Goal: Submit feedback/report problem: Submit feedback/report problem

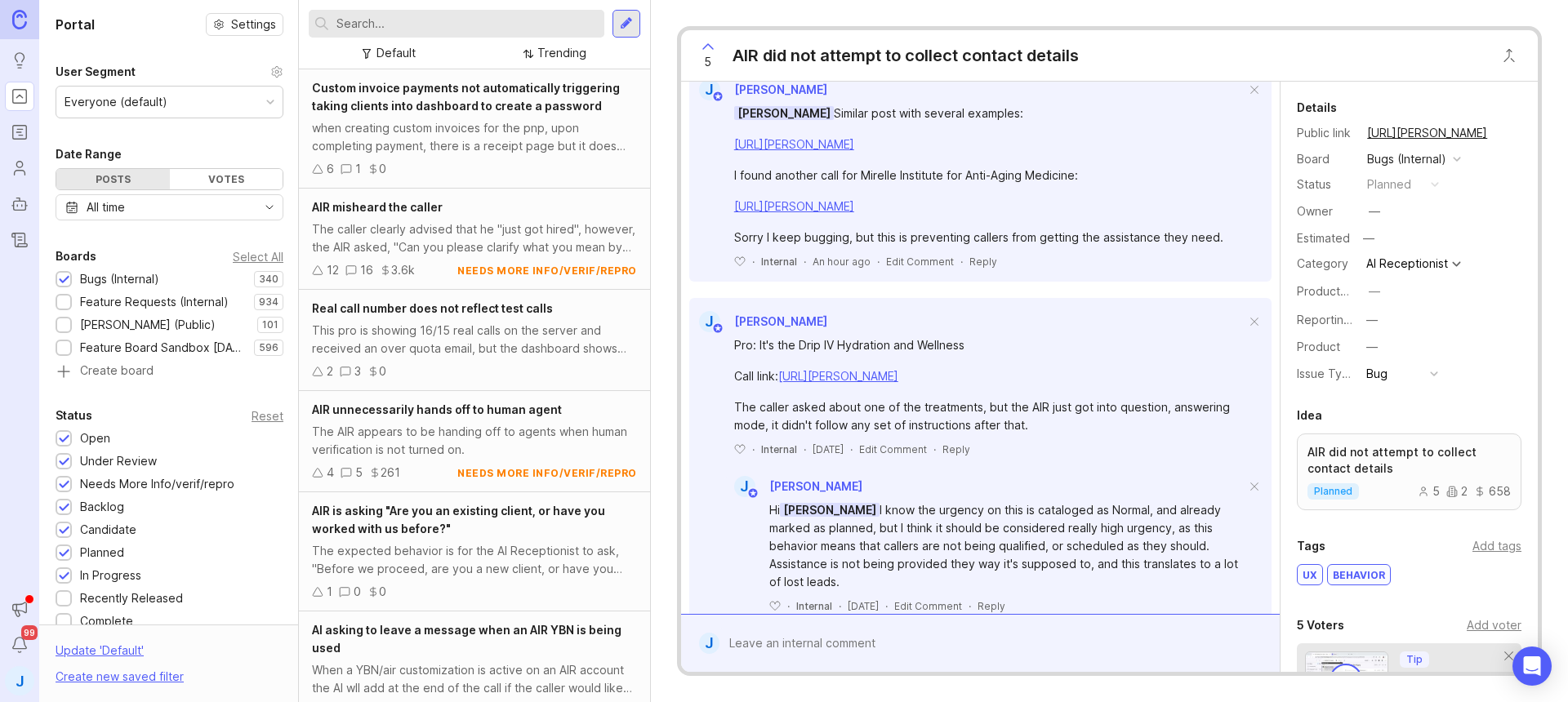
scroll to position [647, 0]
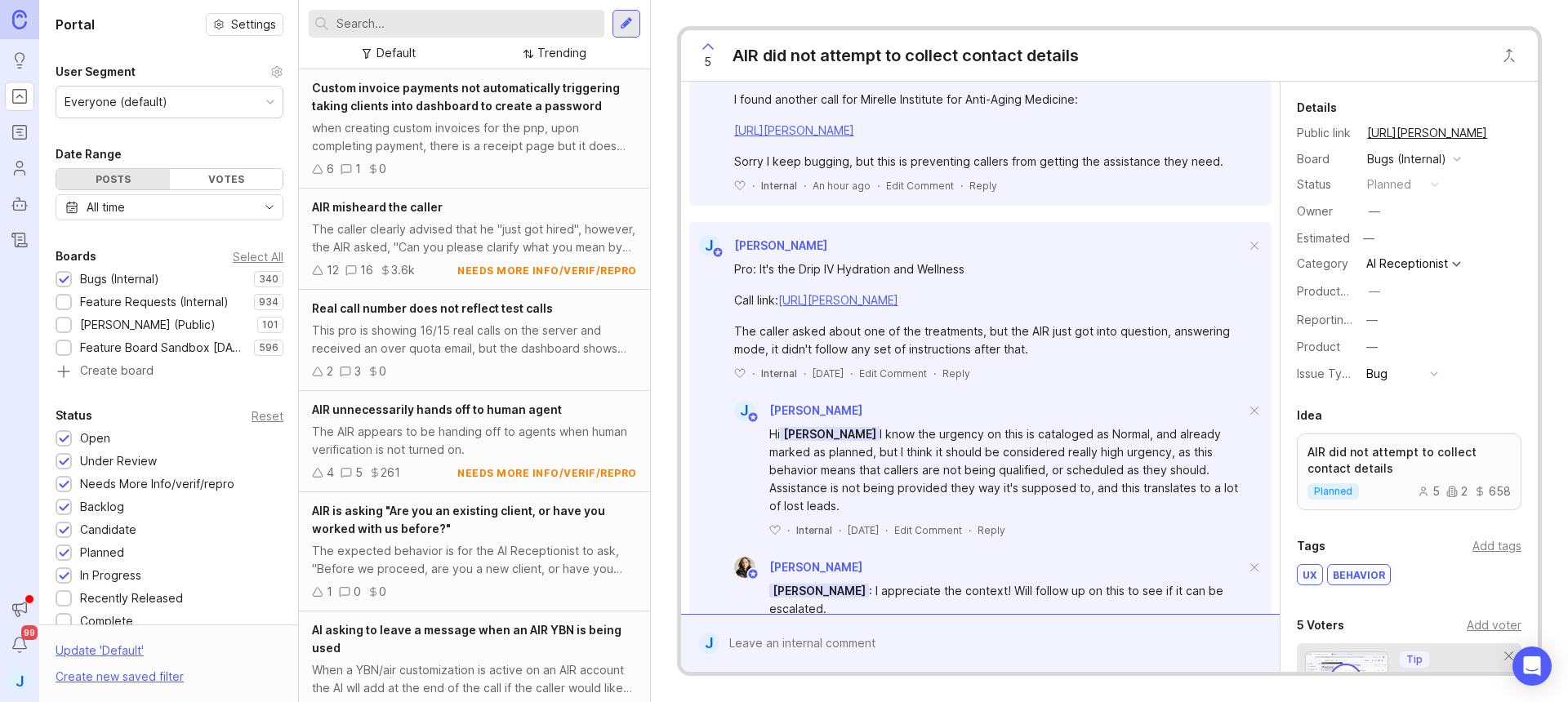
click at [1069, 627] on div at bounding box center [991, 643] width 546 height 31
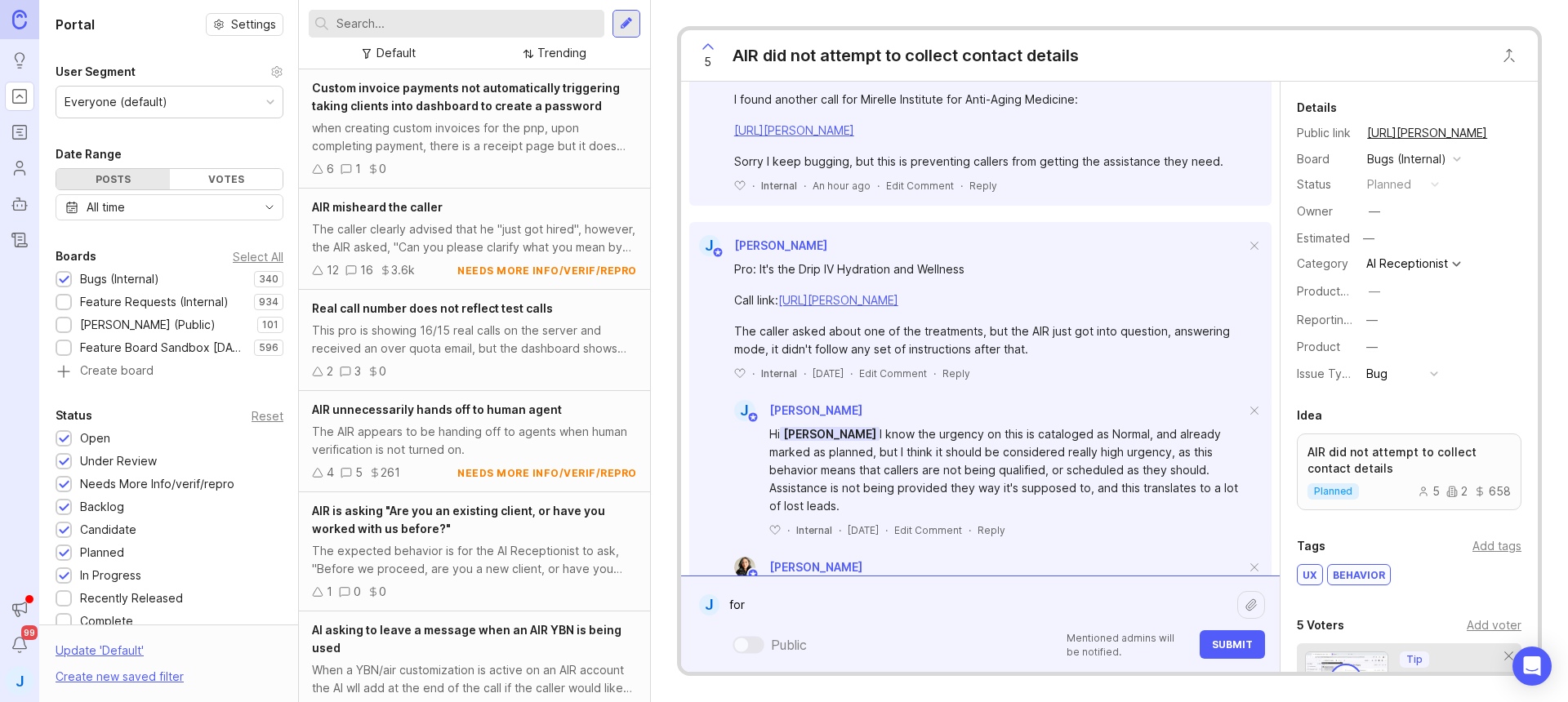
paste textarea "[PERSON_NAME] Law Group PC"
paste textarea "[URL][PERSON_NAME]"
click at [733, 586] on textarea "for [PERSON_NAME] Law Group PC: [URL][PERSON_NAME]" at bounding box center [978, 596] width 518 height 49
click at [0, 0] on lt-strong "F" at bounding box center [0, 0] width 0 height 0
click at [989, 583] on textarea "fForor [PERSON_NAME] Law Group PC: [URL][PERSON_NAME]" at bounding box center [978, 596] width 518 height 49
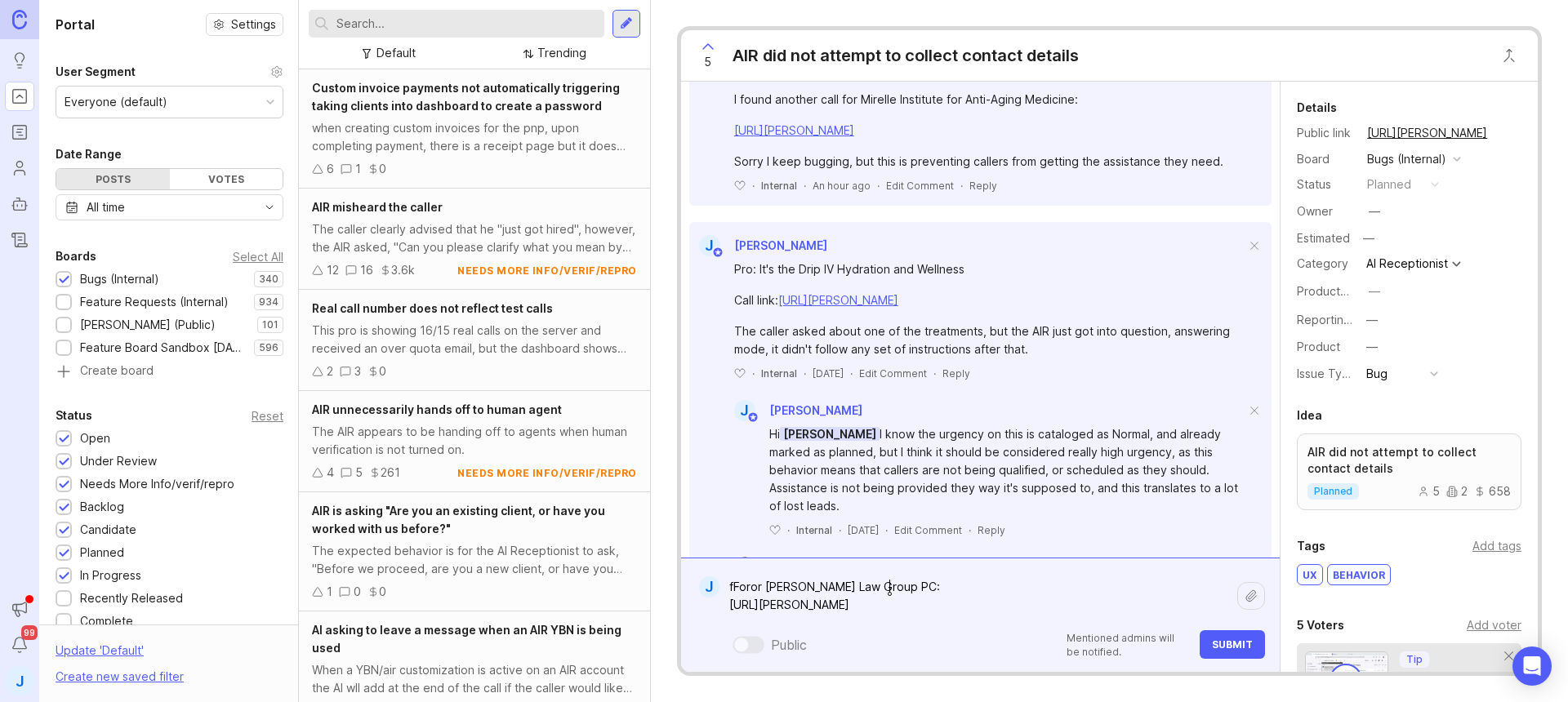
type textarea "fForor [PERSON_NAME] Law Group PC: [URL][PERSON_NAME]"
click at [1239, 648] on span "Submit" at bounding box center [1232, 644] width 41 height 13
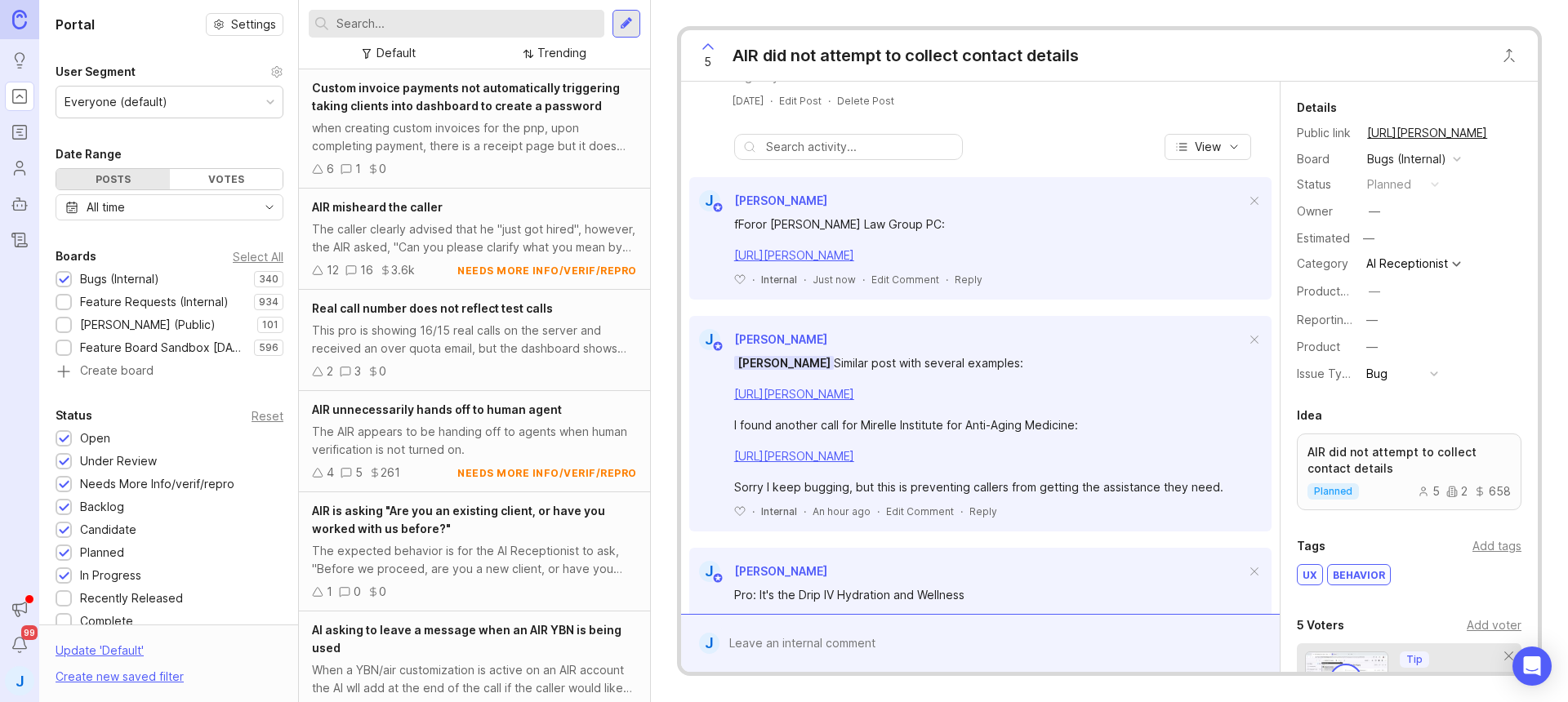
scroll to position [312, 0]
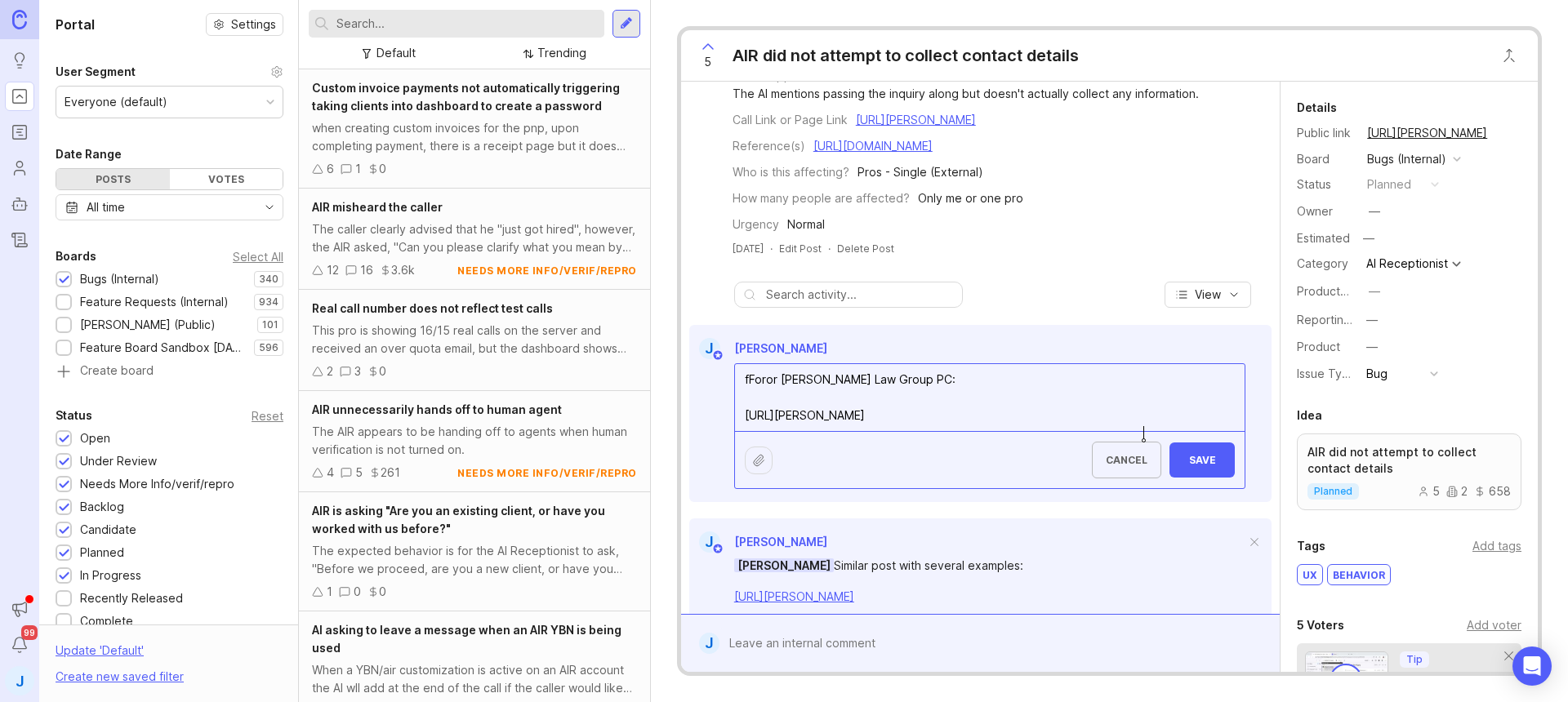
click at [753, 395] on textarea "fForor [PERSON_NAME] Law Group PC: [URL][PERSON_NAME]" at bounding box center [990, 398] width 510 height 67
type textarea "For [PERSON_NAME] Law Group PC: [URL][PERSON_NAME]"
click at [1195, 466] on span "Save" at bounding box center [1202, 460] width 39 height 13
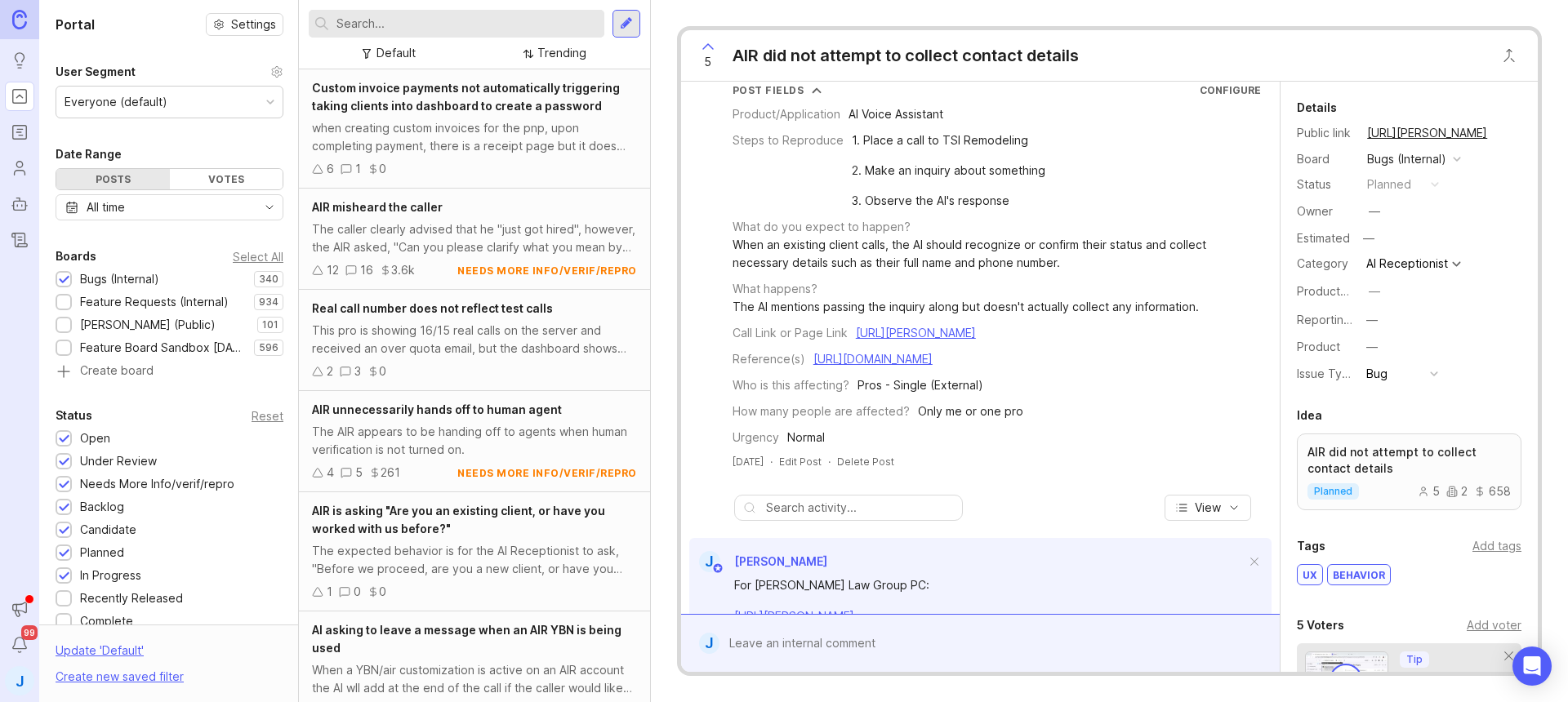
scroll to position [0, 0]
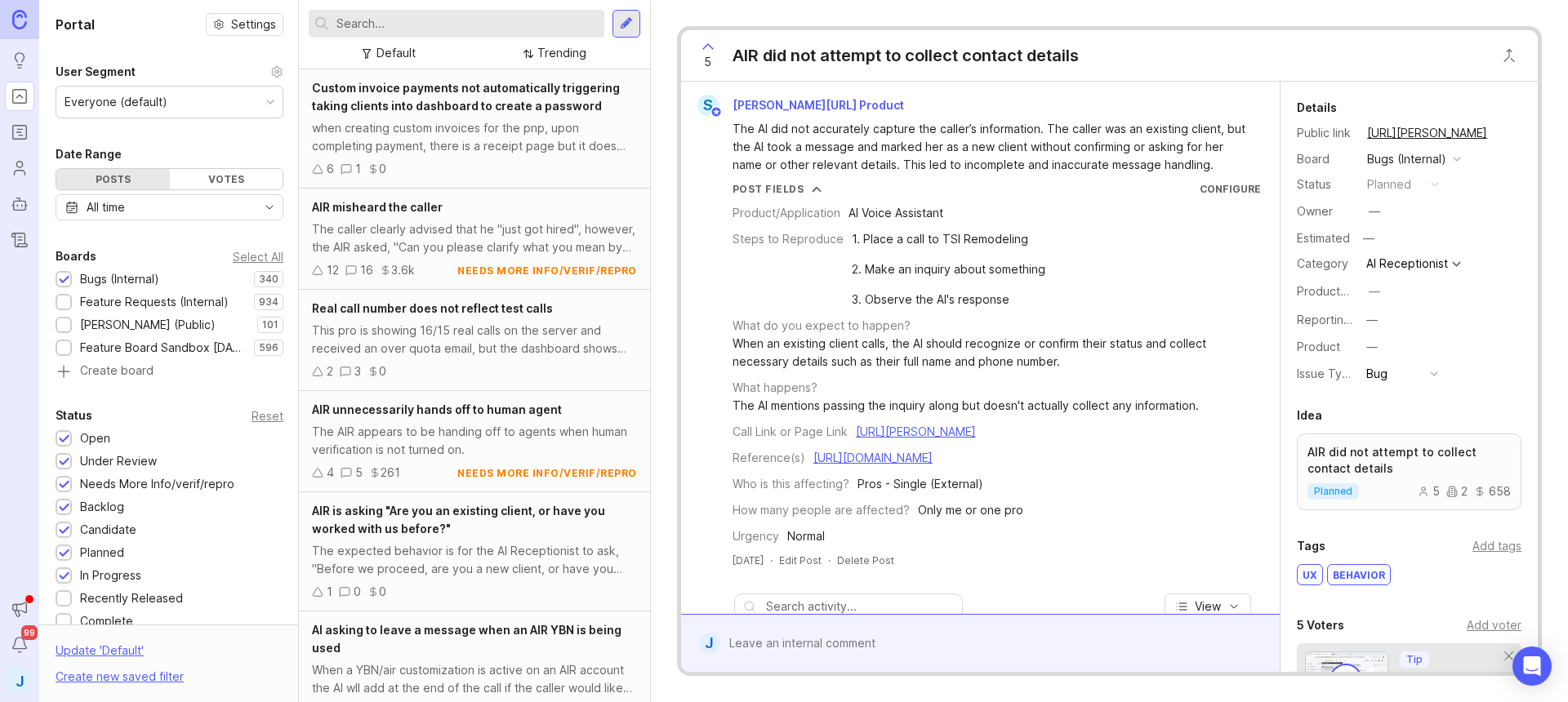
click at [1501, 137] on button "copy icon" at bounding box center [1503, 132] width 23 height 23
